Goal: Register for event/course

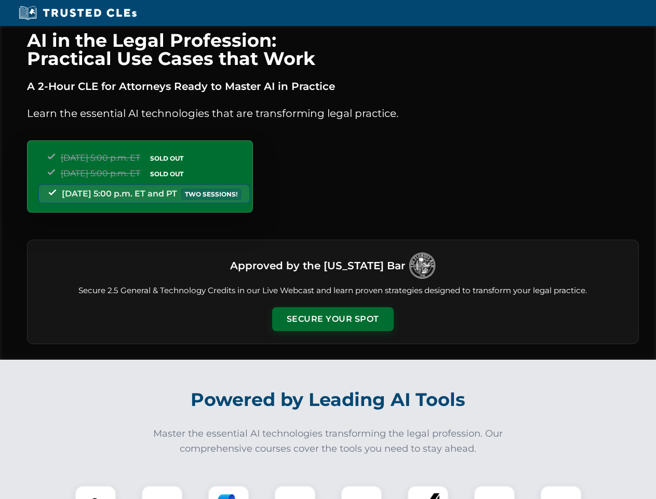
click at [333, 319] on button "Secure Your Spot" at bounding box center [333, 319] width 122 height 24
click at [96, 492] on img at bounding box center [96, 506] width 30 height 30
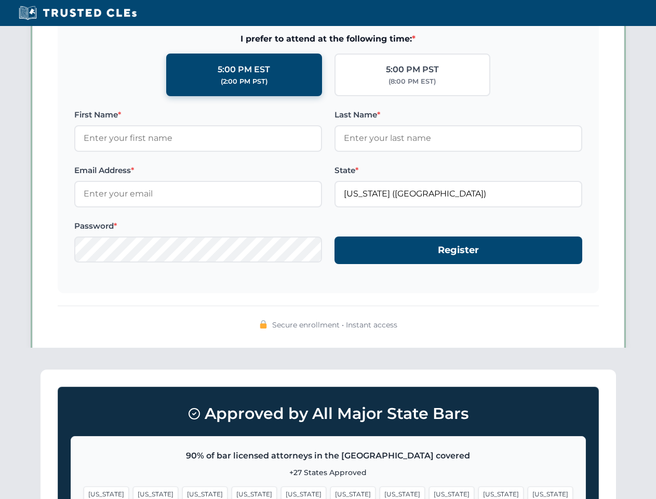
click at [380, 492] on span "[US_STATE]" at bounding box center [402, 493] width 45 height 15
click at [479, 492] on span "[US_STATE]" at bounding box center [501, 493] width 45 height 15
